Goal: Information Seeking & Learning: Learn about a topic

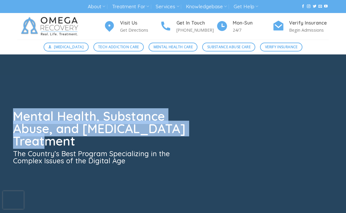
drag, startPoint x: 65, startPoint y: 141, endPoint x: 78, endPoint y: 142, distance: 13.1
click at [74, 142] on div "Mental Health, Substance Abuse, and [MEDICAL_DATA] Treatment The Country’s Best…" at bounding box center [173, 144] width 320 height 178
click at [161, 175] on div "Mental Health, Substance Abuse, and [MEDICAL_DATA] Treatment The Country’s Best…" at bounding box center [173, 144] width 320 height 178
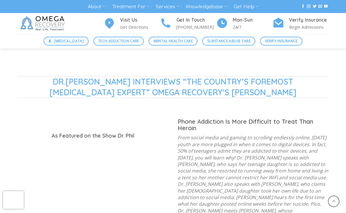
click at [97, 133] on div "DR.[PERSON_NAME] INTERVIEWS “THE COUNTRY’S FOREMOST [MEDICAL_DATA] EXPERT” OMEG…" at bounding box center [173, 171] width 320 height 191
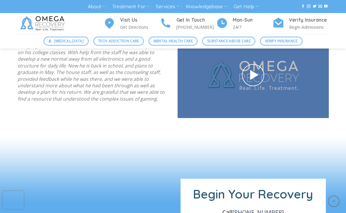
drag, startPoint x: 168, startPoint y: 186, endPoint x: 153, endPoint y: 163, distance: 27.8
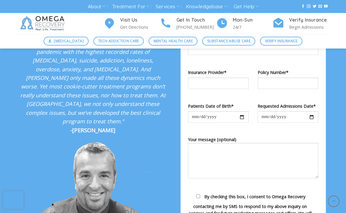
drag, startPoint x: 157, startPoint y: 177, endPoint x: 148, endPoint y: 161, distance: 18.3
click at [158, 177] on div "“Humans simply weren’t genetically designed for technologically driven 21st cen…" at bounding box center [92, 126] width 151 height 280
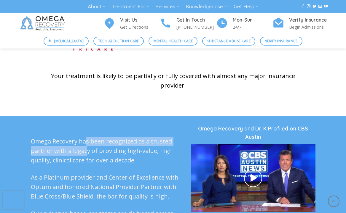
drag, startPoint x: 85, startPoint y: 128, endPoint x: 189, endPoint y: 188, distance: 120.4
click at [100, 148] on p "Omega Recovery has been recognized as a trusted partner with a legacy of provid…" at bounding box center [106, 151] width 151 height 28
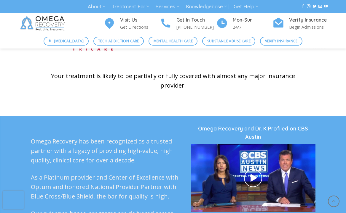
click at [193, 191] on div at bounding box center [253, 178] width 124 height 68
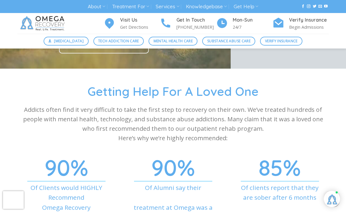
drag, startPoint x: 116, startPoint y: 141, endPoint x: 222, endPoint y: 202, distance: 122.2
click at [154, 167] on div "Getting Help For A Loved One Addicts often find it very difficult to take the f…" at bounding box center [173, 162] width 346 height 156
drag, startPoint x: 222, startPoint y: 202, endPoint x: 173, endPoint y: 169, distance: 59.6
click at [222, 202] on div "90% Of Alumni say their treatment at Omega was a success" at bounding box center [173, 203] width 107 height 74
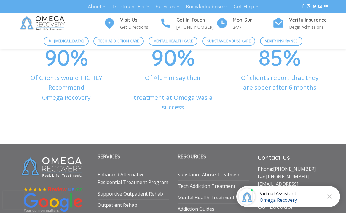
scroll to position [2076, 0]
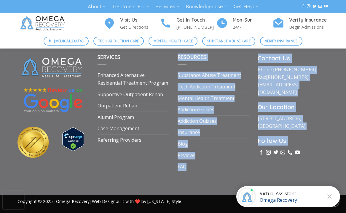
drag, startPoint x: 147, startPoint y: 150, endPoint x: 218, endPoint y: 198, distance: 85.6
click at [166, 169] on div "Services Enhanced Alternative Residential Treatment Program Supportive Outpatie…" at bounding box center [173, 124] width 320 height 141
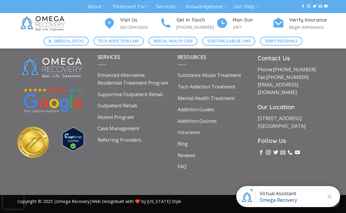
drag, startPoint x: 218, startPoint y: 198, endPoint x: 211, endPoint y: 190, distance: 10.5
drag, startPoint x: 127, startPoint y: 138, endPoint x: 152, endPoint y: 159, distance: 32.8
click at [152, 159] on div "Services Enhanced Alternative Residential Treatment Program Supportive Outpatie…" at bounding box center [173, 124] width 320 height 141
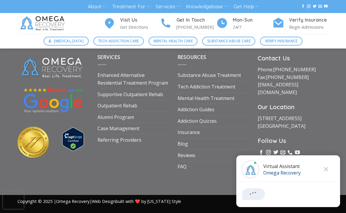
drag, startPoint x: 204, startPoint y: 197, endPoint x: 196, endPoint y: 206, distance: 12.2
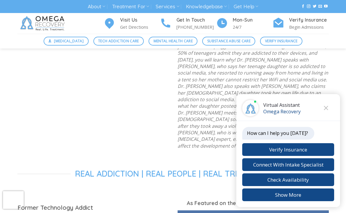
scroll to position [624, 0]
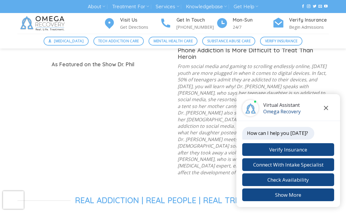
click at [324, 108] on icon "Close chat" at bounding box center [325, 108] width 4 height 4
